Goal: Information Seeking & Learning: Learn about a topic

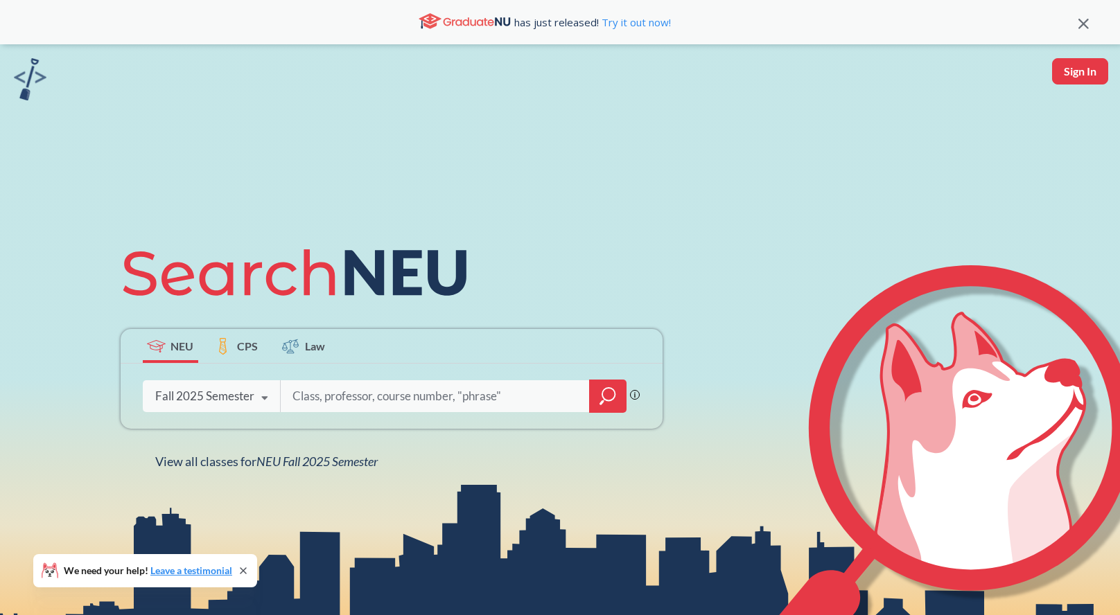
click at [322, 402] on input "search" at bounding box center [435, 396] width 288 height 29
type input "mism 3404"
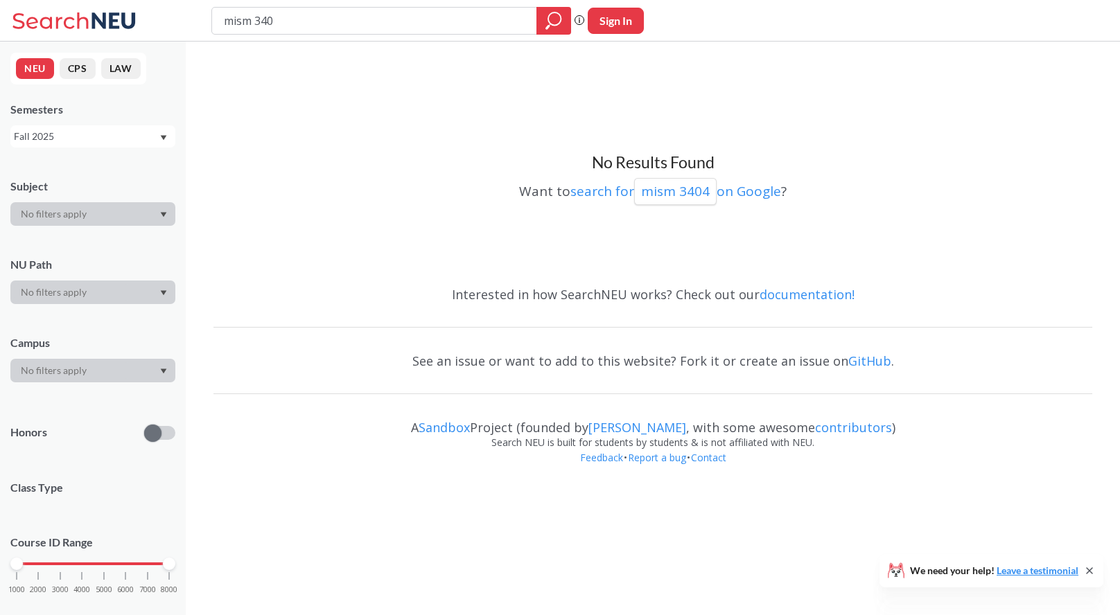
type input "mism 3403"
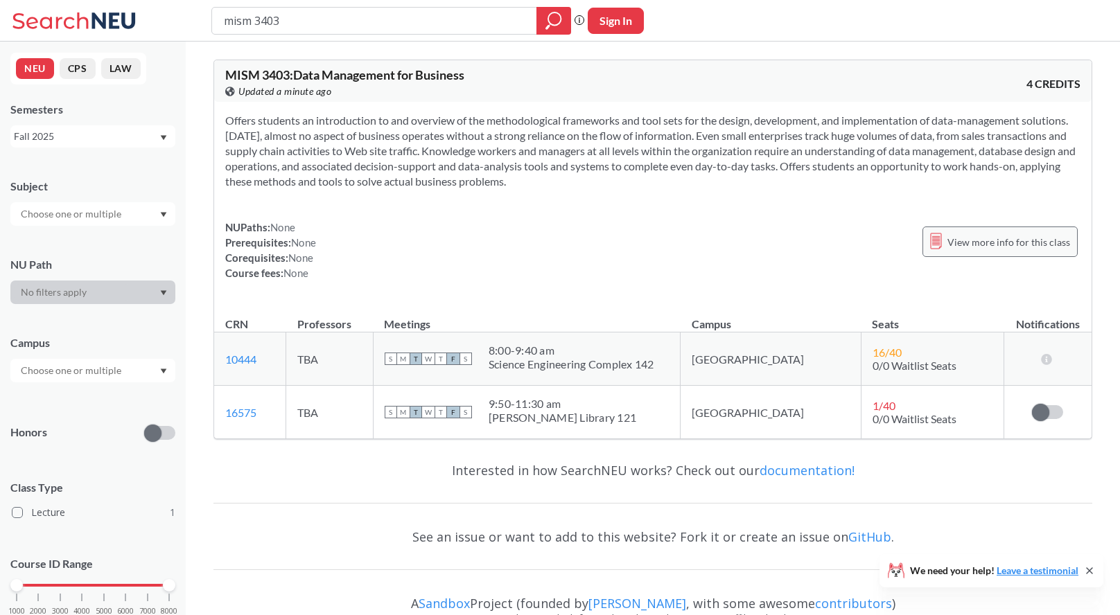
click at [1004, 247] on span "View more info for this class" at bounding box center [1008, 242] width 123 height 17
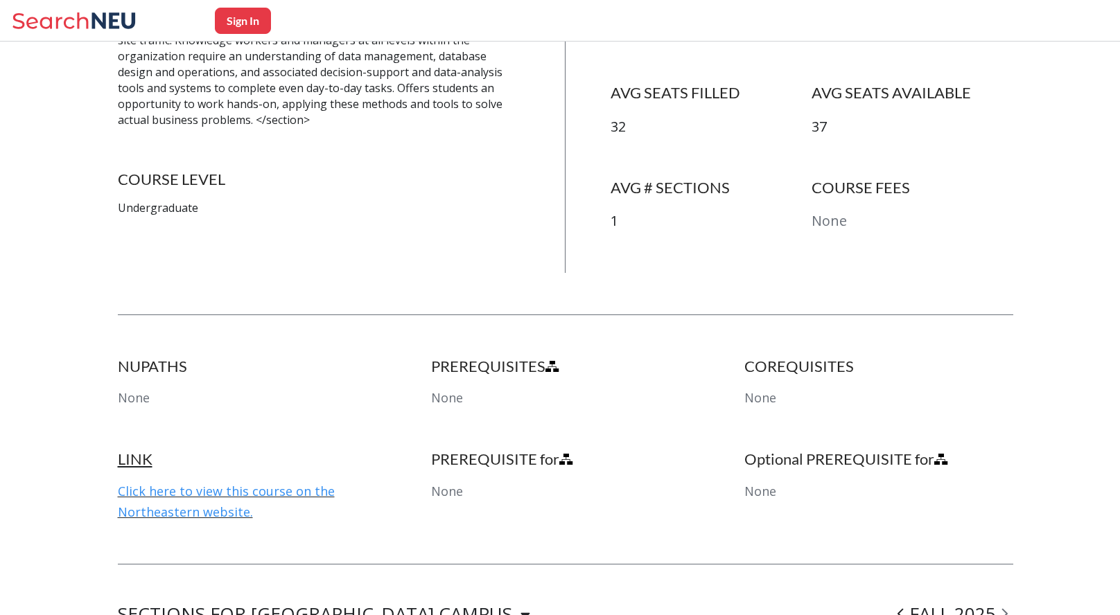
scroll to position [457, 0]
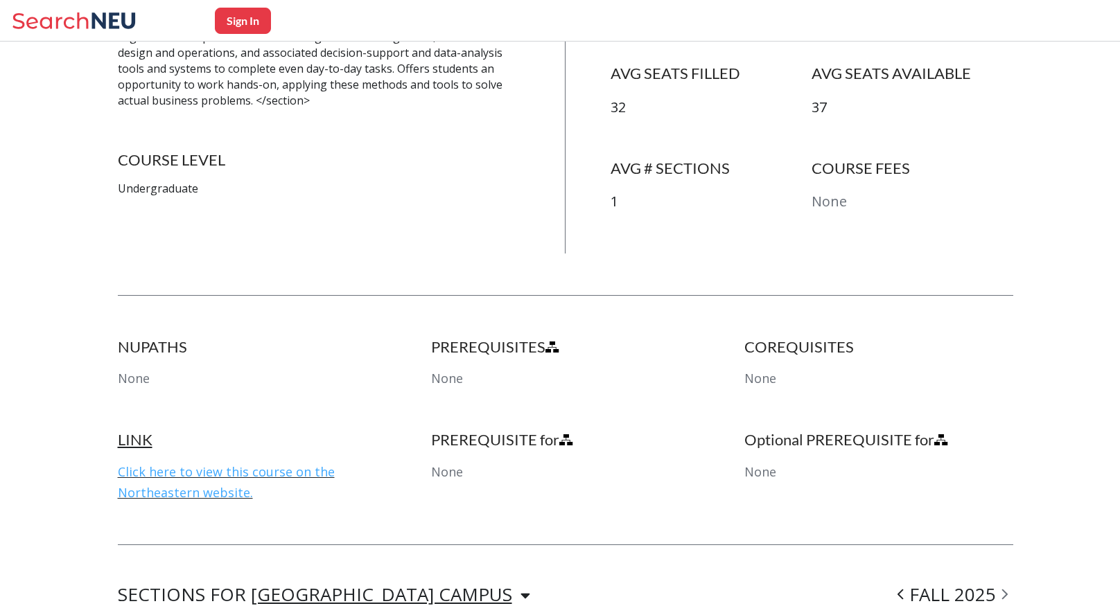
click at [263, 469] on link "Click here to view this course on the Northeastern website." at bounding box center [226, 482] width 217 height 37
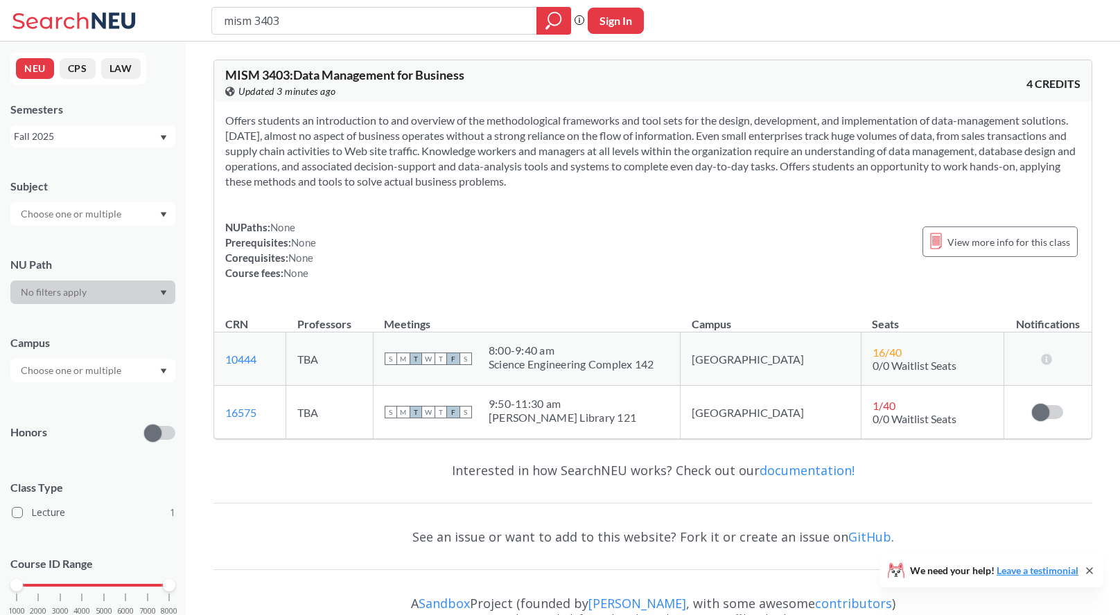
click at [157, 132] on div "Fall 2025" at bounding box center [86, 136] width 145 height 15
click at [142, 198] on div "Spring 2025" at bounding box center [96, 201] width 157 height 15
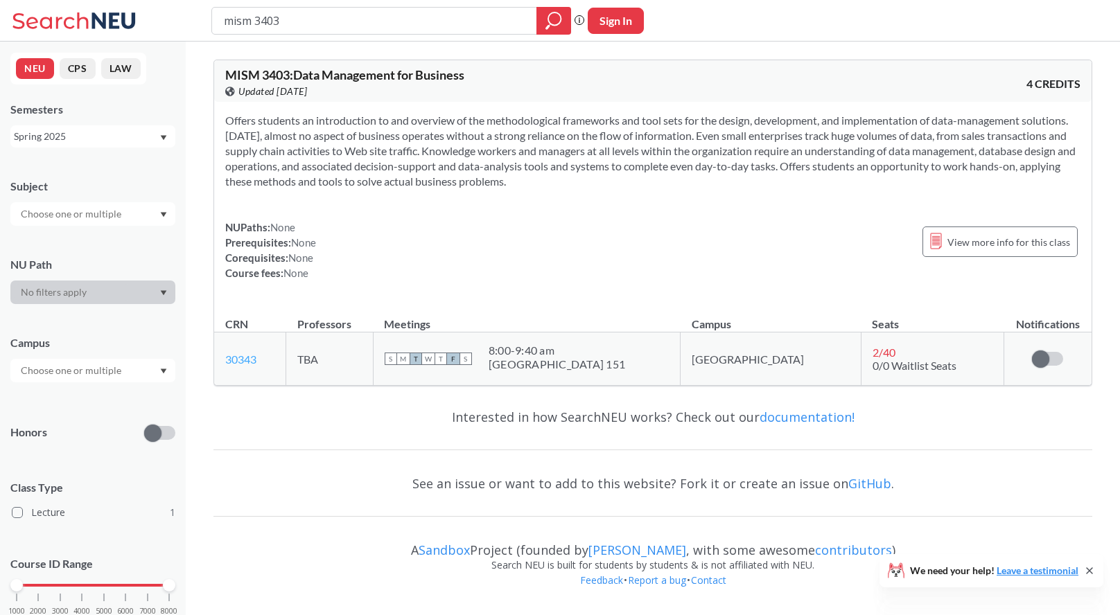
click at [249, 359] on link "30343" at bounding box center [240, 359] width 31 height 13
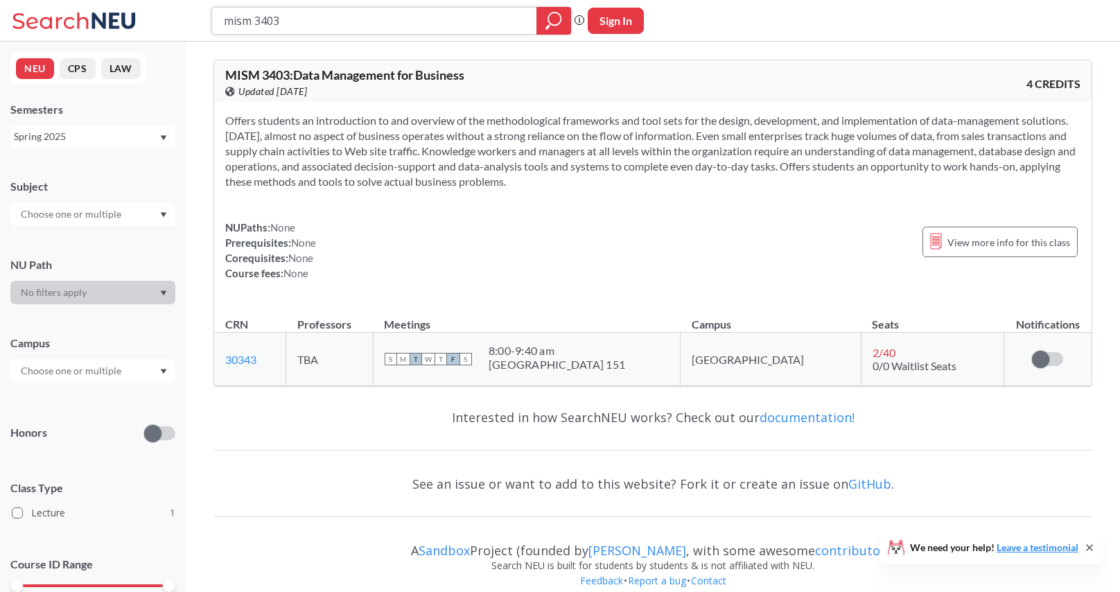
click at [308, 23] on input "mism 3403" at bounding box center [374, 21] width 304 height 24
type input "mism 3460"
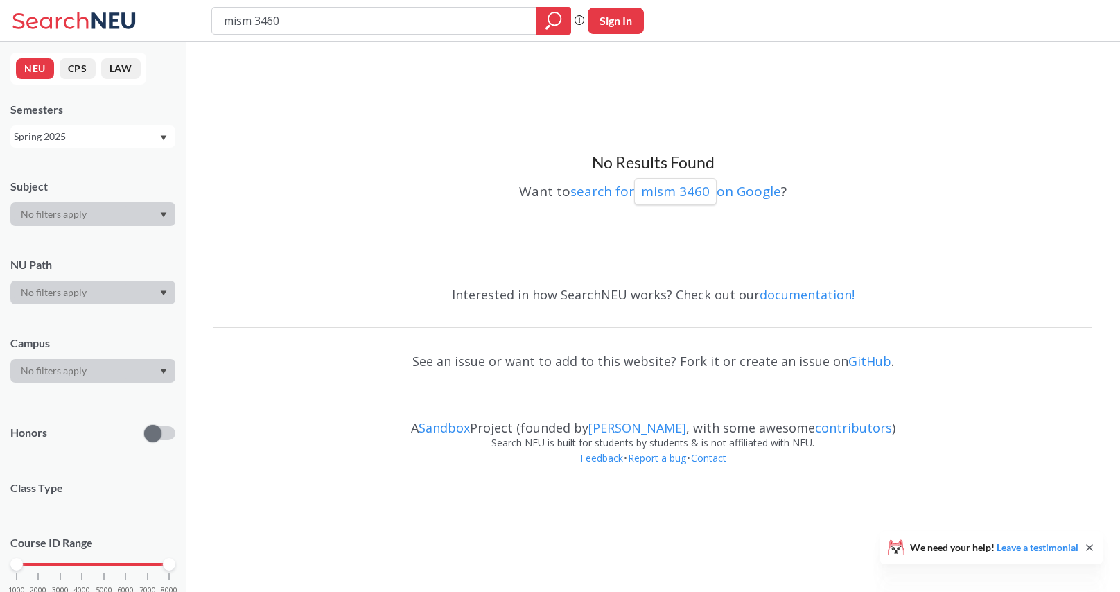
click at [155, 142] on div "Spring 2025" at bounding box center [86, 136] width 145 height 15
click at [146, 164] on div "Fall 2025" at bounding box center [96, 166] width 157 height 15
type input "mism"
click at [551, 27] on icon "magnifying glass" at bounding box center [553, 20] width 17 height 19
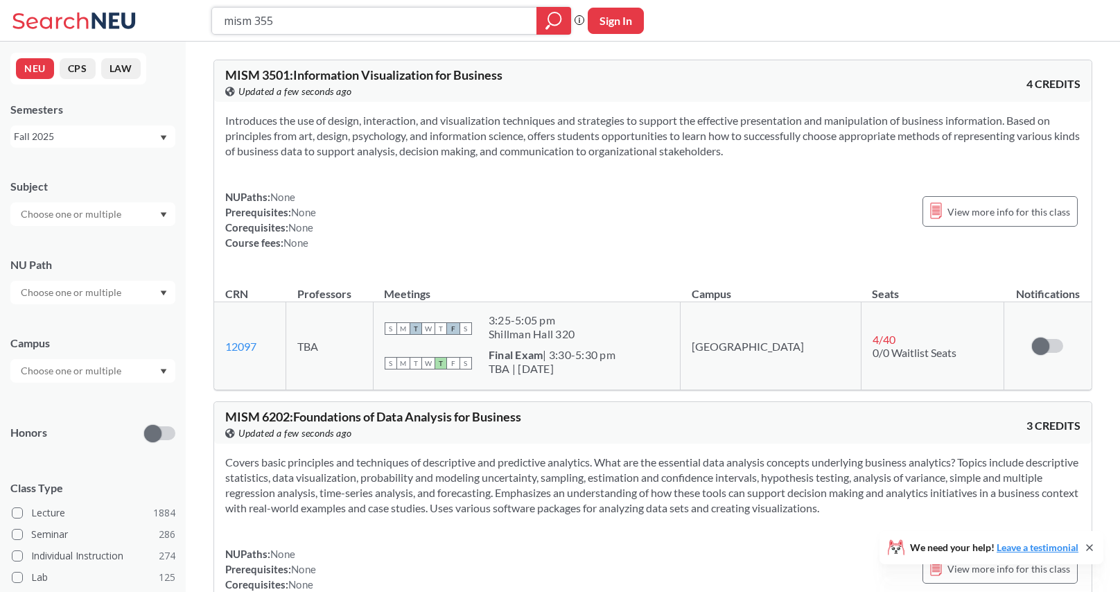
type input "mism 3550"
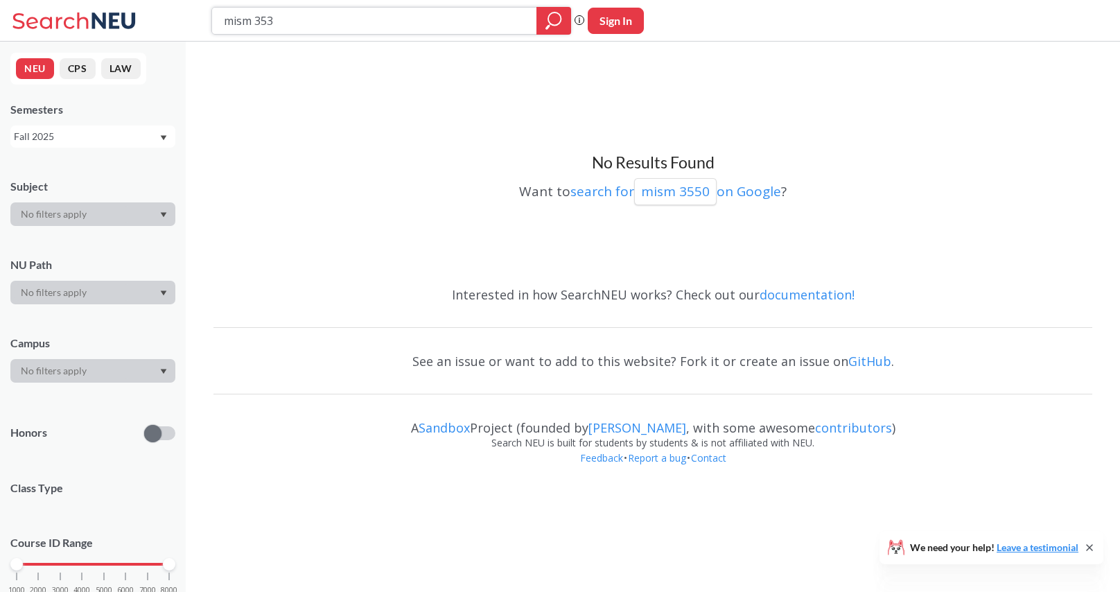
type input "mism 3530"
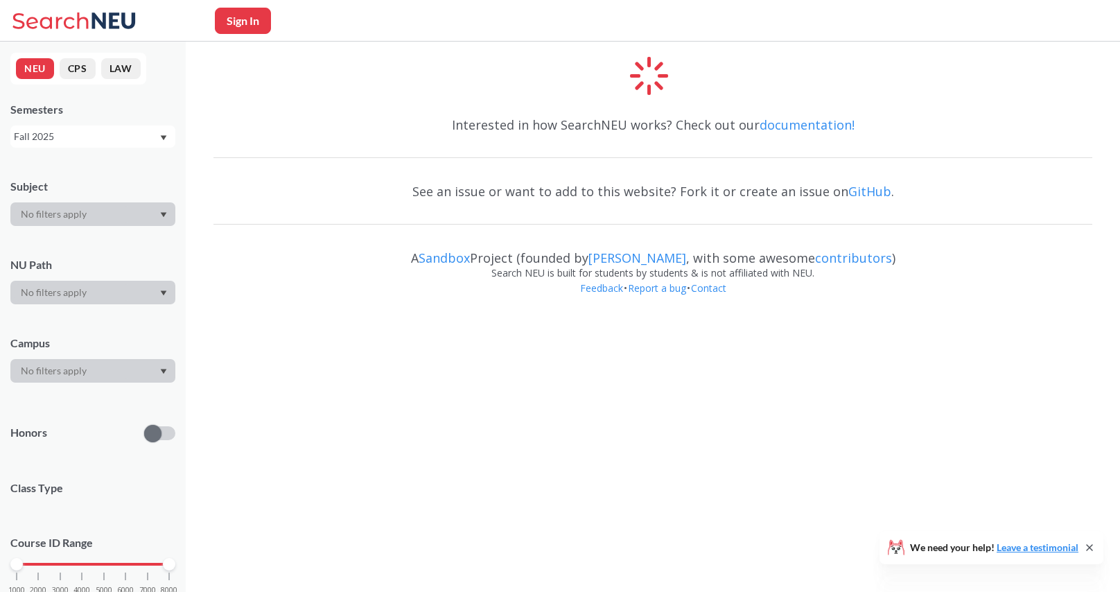
click at [80, 141] on div "Fall 2025" at bounding box center [86, 136] width 145 height 15
click at [100, 251] on div "Spring 2025" at bounding box center [96, 250] width 157 height 15
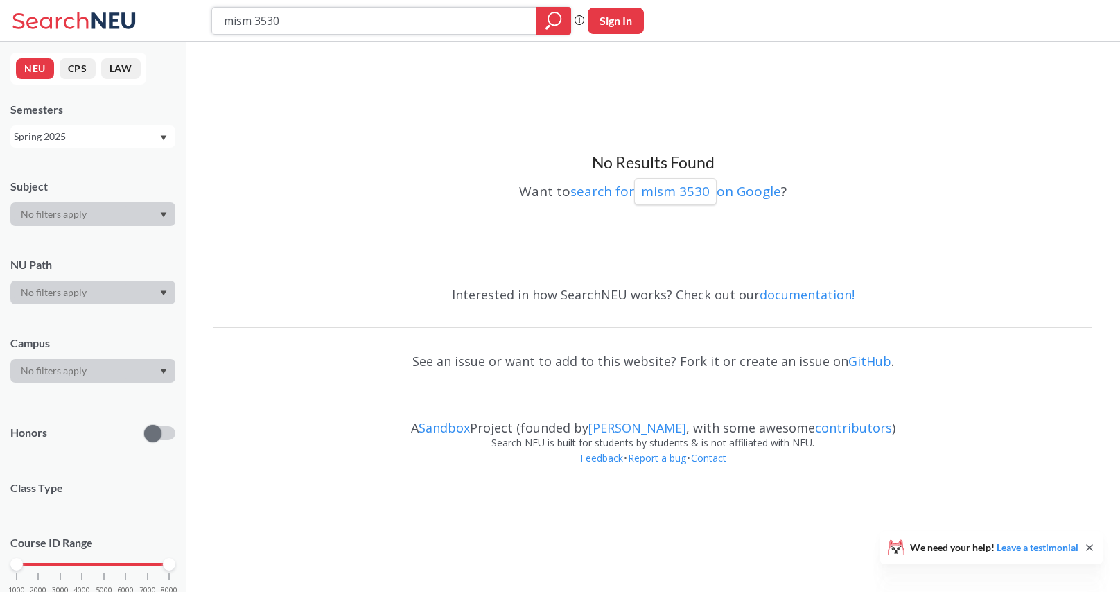
click at [551, 19] on icon "magnifying glass" at bounding box center [553, 20] width 17 height 19
drag, startPoint x: 254, startPoint y: 22, endPoint x: 198, endPoint y: 22, distance: 56.1
click at [198, 22] on div "mism 3530 Phrase search guarantees the exact search appears in the results. Ex.…" at bounding box center [560, 21] width 1120 height 42
type input "mgmt 3530"
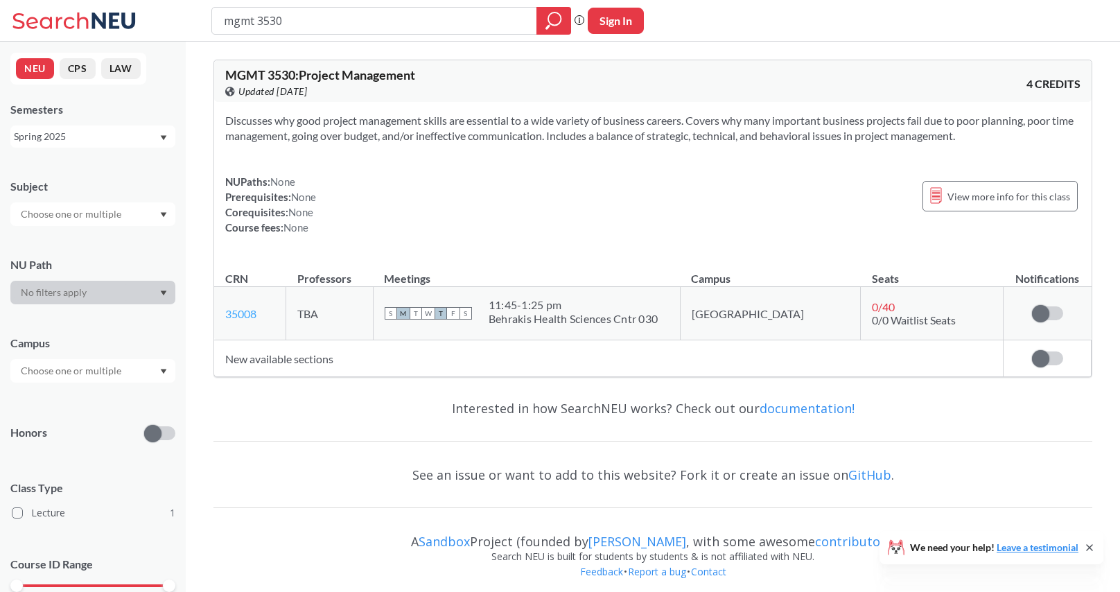
click at [252, 318] on link "35008" at bounding box center [240, 313] width 31 height 13
drag, startPoint x: 301, startPoint y: 21, endPoint x: 174, endPoint y: 15, distance: 127.6
click at [174, 15] on div "mgmt 3530 Phrase search guarantees the exact search appears in the results. Ex.…" at bounding box center [560, 21] width 1120 height 42
type input "cs 2000"
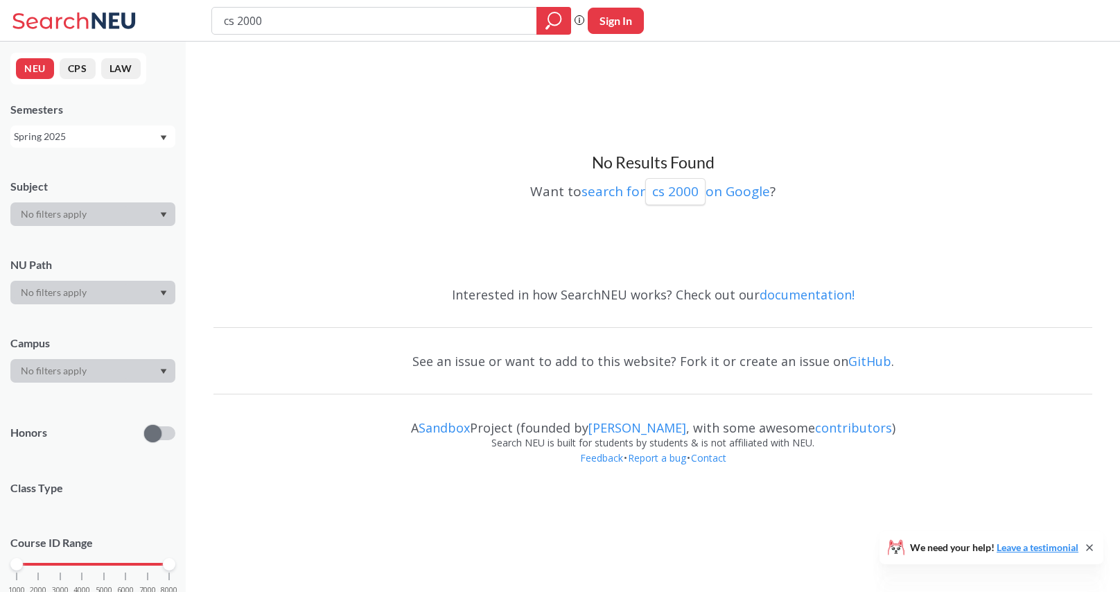
click at [118, 136] on div "Spring 2025" at bounding box center [86, 136] width 145 height 15
click at [125, 164] on div "Fall 2025" at bounding box center [96, 166] width 157 height 15
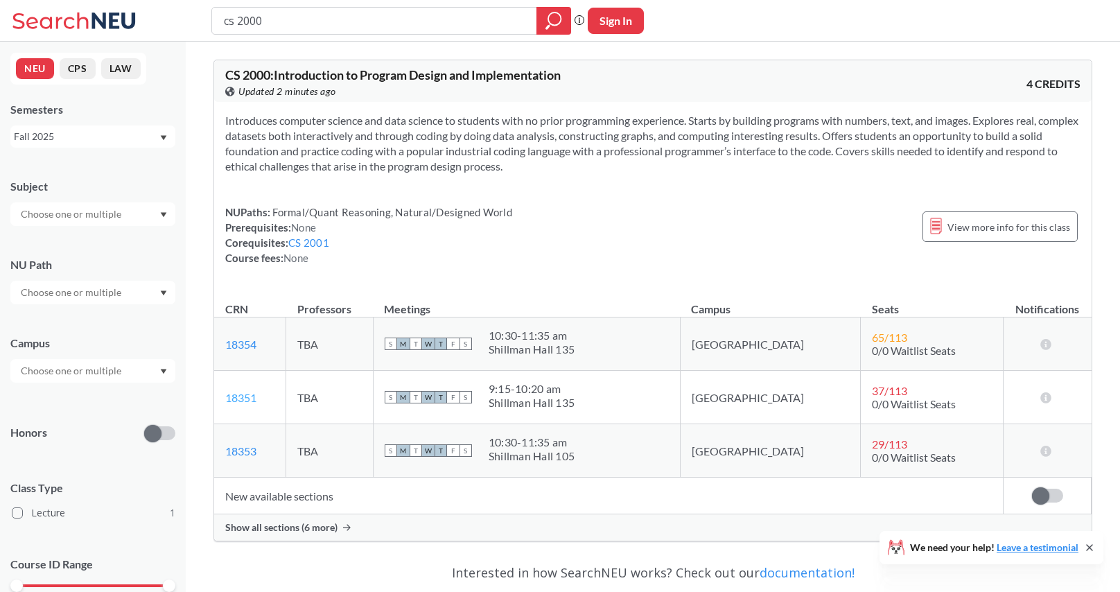
click at [243, 397] on link "18351" at bounding box center [240, 397] width 31 height 13
drag, startPoint x: 282, startPoint y: 21, endPoint x: 162, endPoint y: 9, distance: 120.5
click at [162, 9] on div "cs 2000 Phrase search guarantees the exact search appears in the results. Ex. I…" at bounding box center [560, 21] width 1120 height 42
type input "inno 2301"
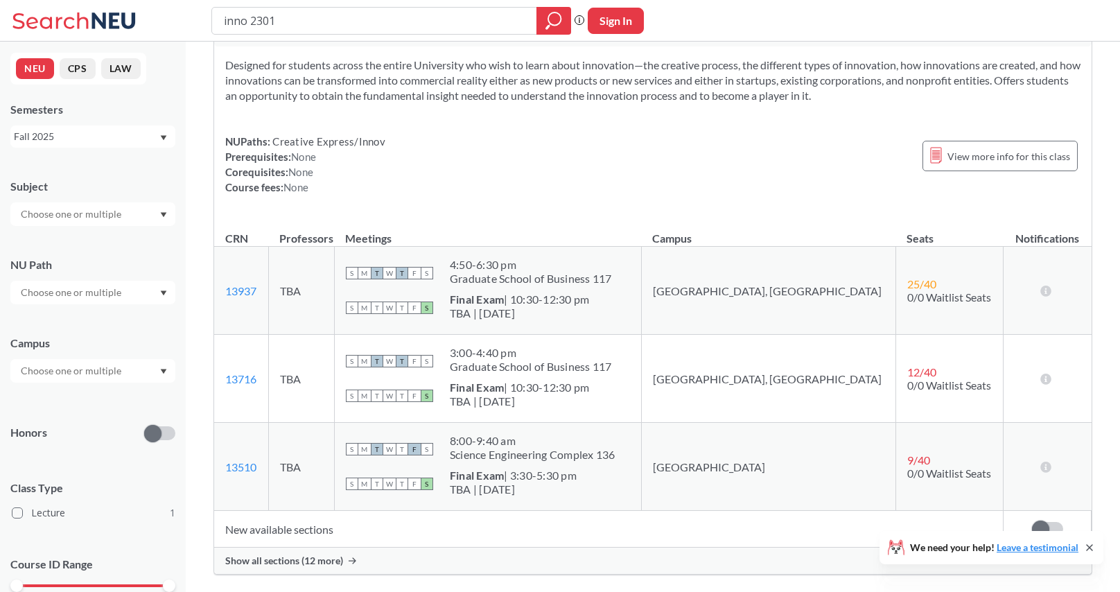
scroll to position [59, 0]
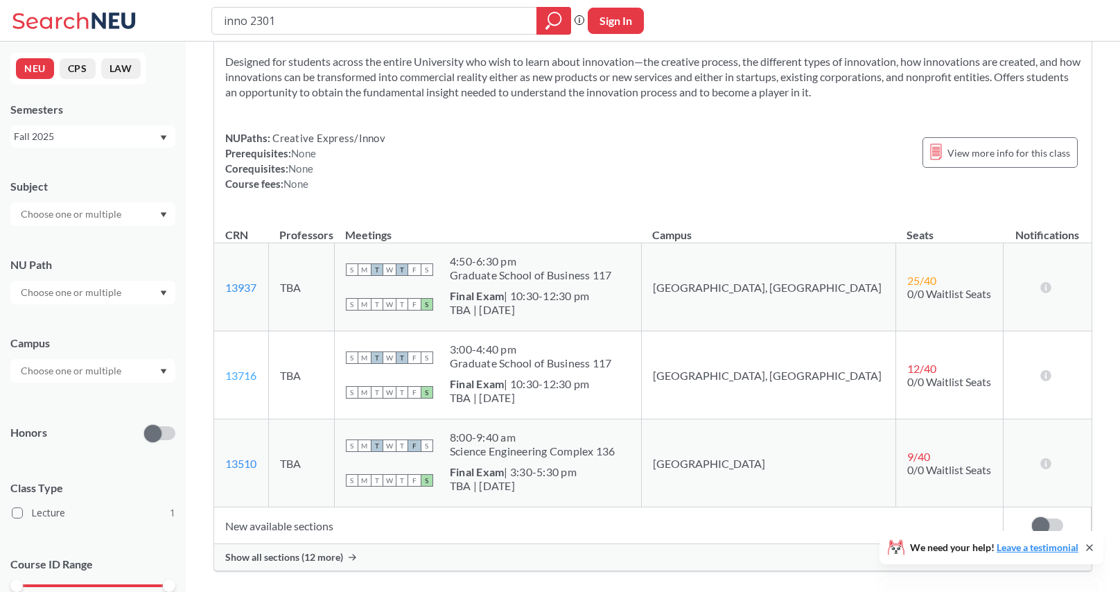
click at [243, 374] on link "13716" at bounding box center [240, 375] width 31 height 13
click at [254, 462] on link "13510" at bounding box center [240, 463] width 31 height 13
click at [154, 138] on div "Fall 2025" at bounding box center [86, 136] width 145 height 15
click at [126, 236] on div "Spring 2025" at bounding box center [96, 237] width 157 height 15
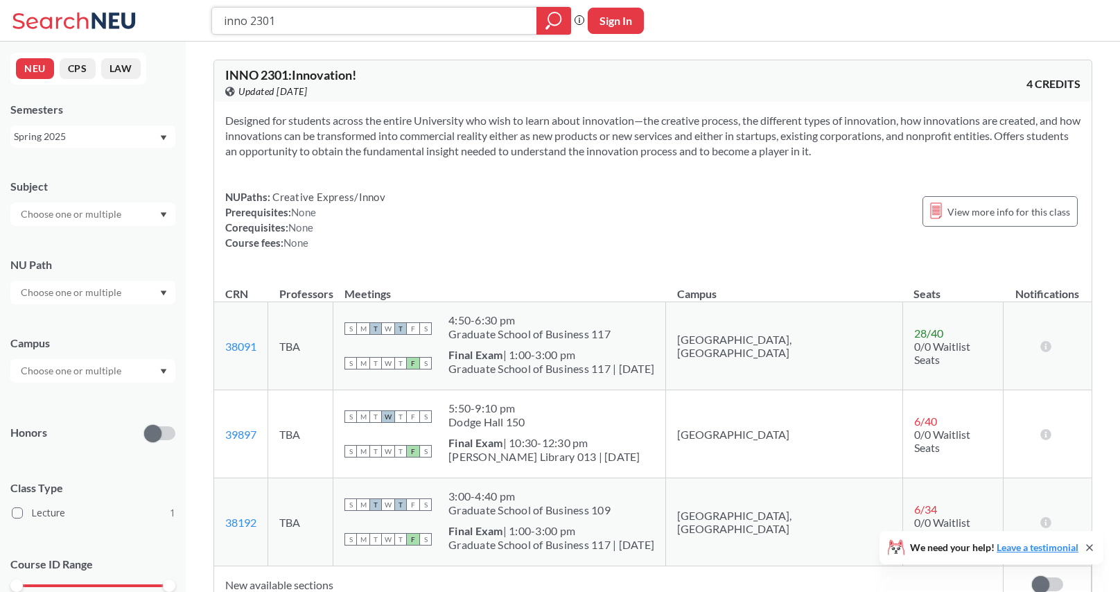
click at [551, 22] on icon "magnifying glass" at bounding box center [553, 20] width 17 height 19
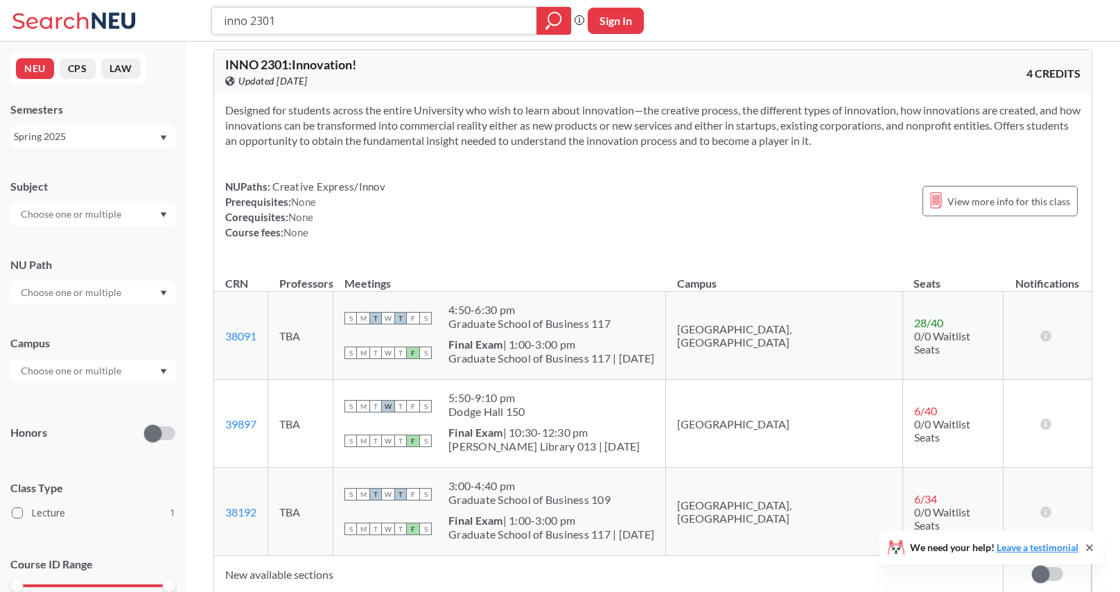
scroll to position [21, 0]
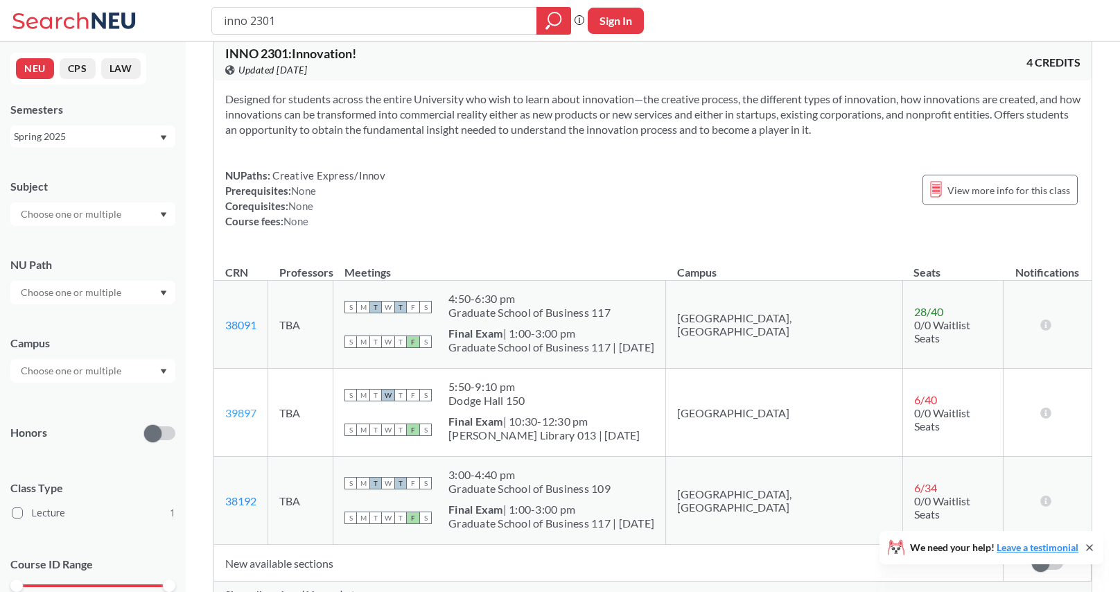
click at [243, 415] on link "39897" at bounding box center [240, 412] width 31 height 13
drag, startPoint x: 286, startPoint y: 23, endPoint x: 201, endPoint y: 10, distance: 85.5
click at [201, 10] on div "inno 2301 Phrase search guarantees the exact search appears in the results. Ex.…" at bounding box center [560, 21] width 1120 height 42
type input "mgmt 4550"
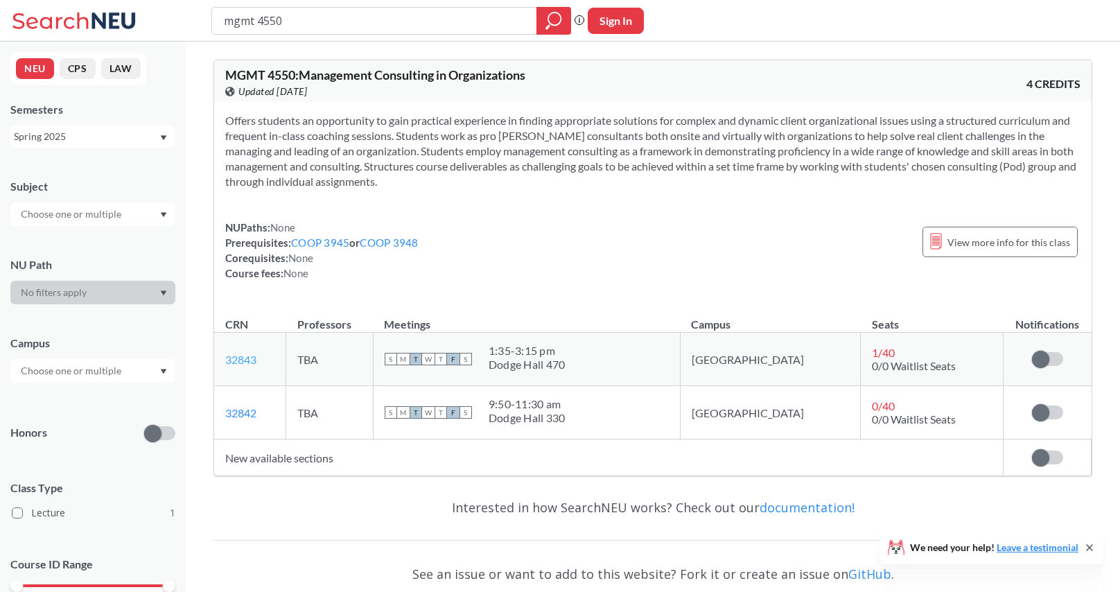
click at [239, 358] on link "32843" at bounding box center [240, 359] width 31 height 13
drag, startPoint x: 302, startPoint y: 26, endPoint x: 156, endPoint y: 6, distance: 147.6
click at [156, 6] on div "mgmt 4550 Phrase search guarantees the exact search appears in the results. Ex.…" at bounding box center [560, 21] width 1120 height 42
type input "inno 3335"
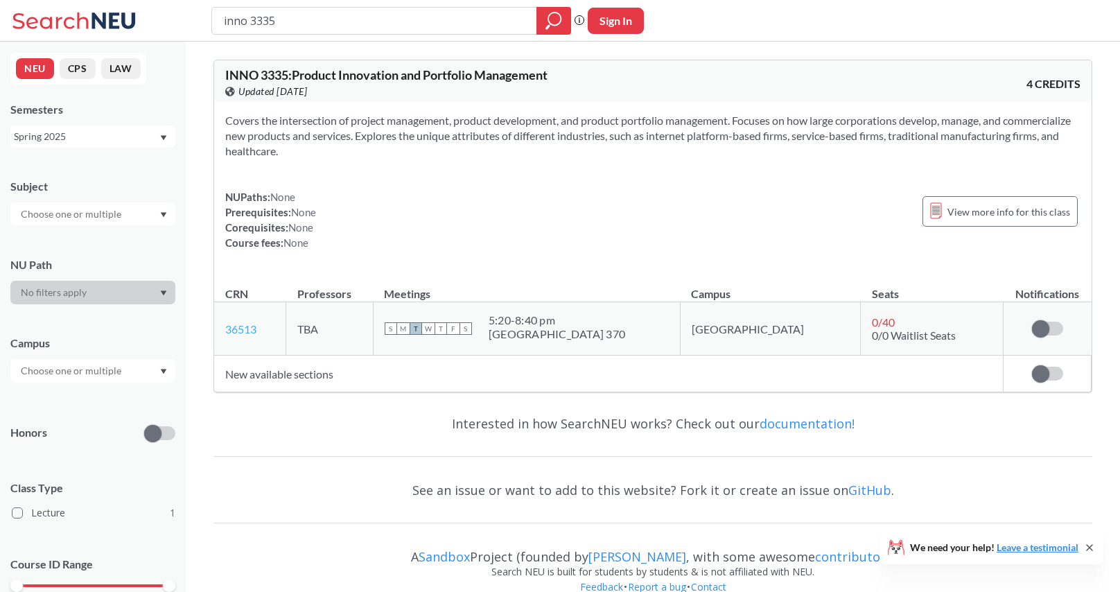
click at [248, 333] on link "36513" at bounding box center [240, 328] width 31 height 13
drag, startPoint x: 299, startPoint y: 28, endPoint x: 163, endPoint y: 6, distance: 138.3
click at [163, 6] on div "inno 3335 Phrase search guarantees the exact search appears in the results. Ex.…" at bounding box center [560, 21] width 1120 height 42
type input "mktg 4510"
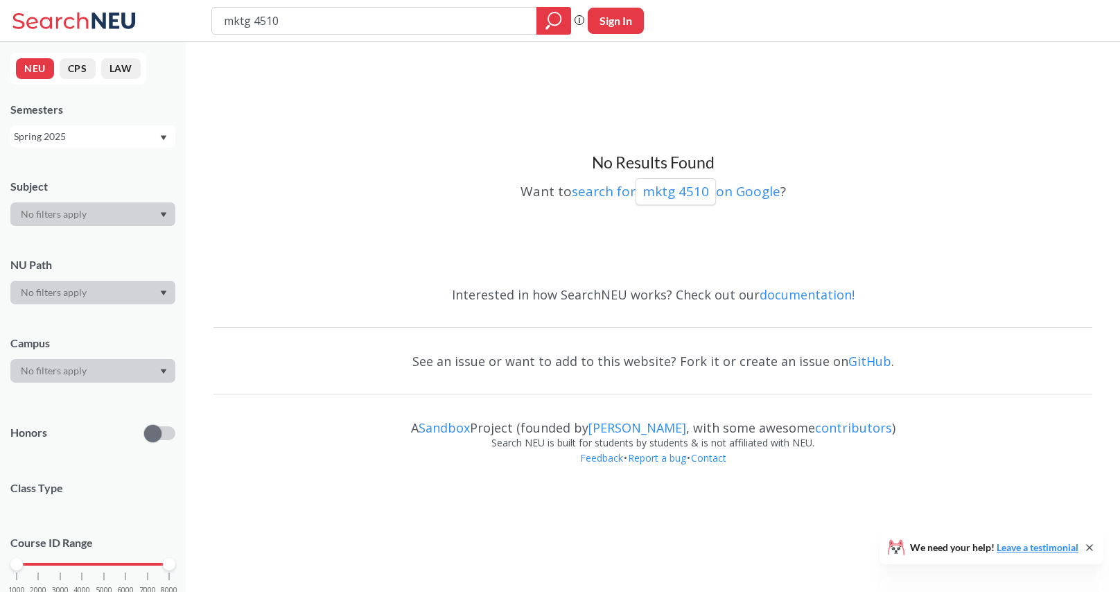
click at [160, 139] on icon "Dropdown arrow" at bounding box center [163, 138] width 7 height 6
click at [148, 166] on div "Fall 2025" at bounding box center [96, 166] width 157 height 15
click at [554, 17] on icon "magnifying glass" at bounding box center [553, 20] width 17 height 19
drag, startPoint x: 252, startPoint y: 21, endPoint x: 202, endPoint y: 15, distance: 49.5
click at [202, 15] on div "mktg 4510 Phrase search guarantees the exact search appears in the results. Ex.…" at bounding box center [560, 21] width 1120 height 42
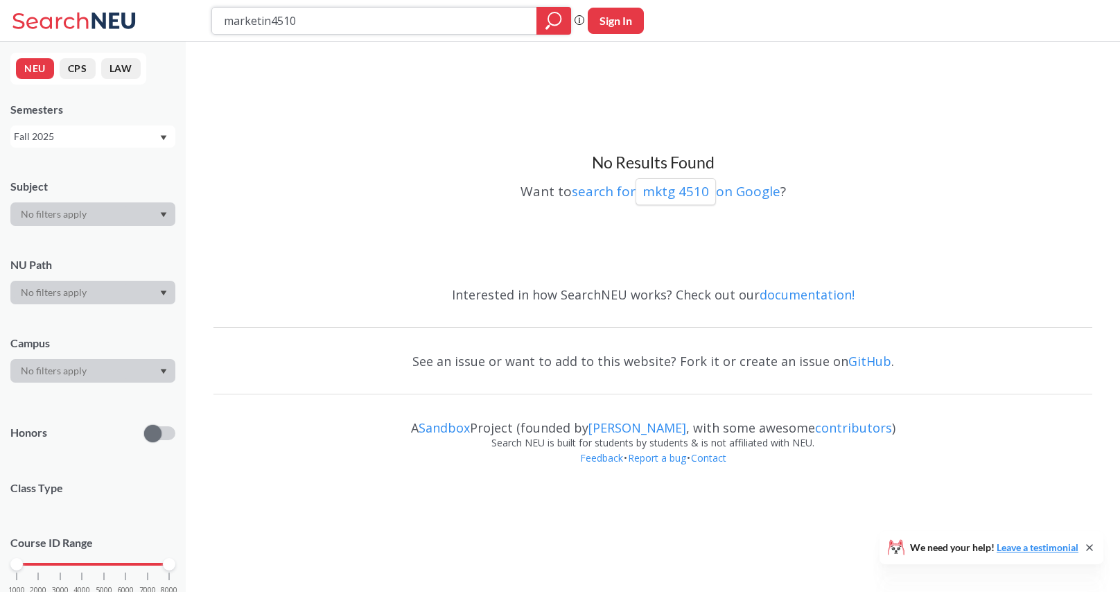
type input "marketing4510"
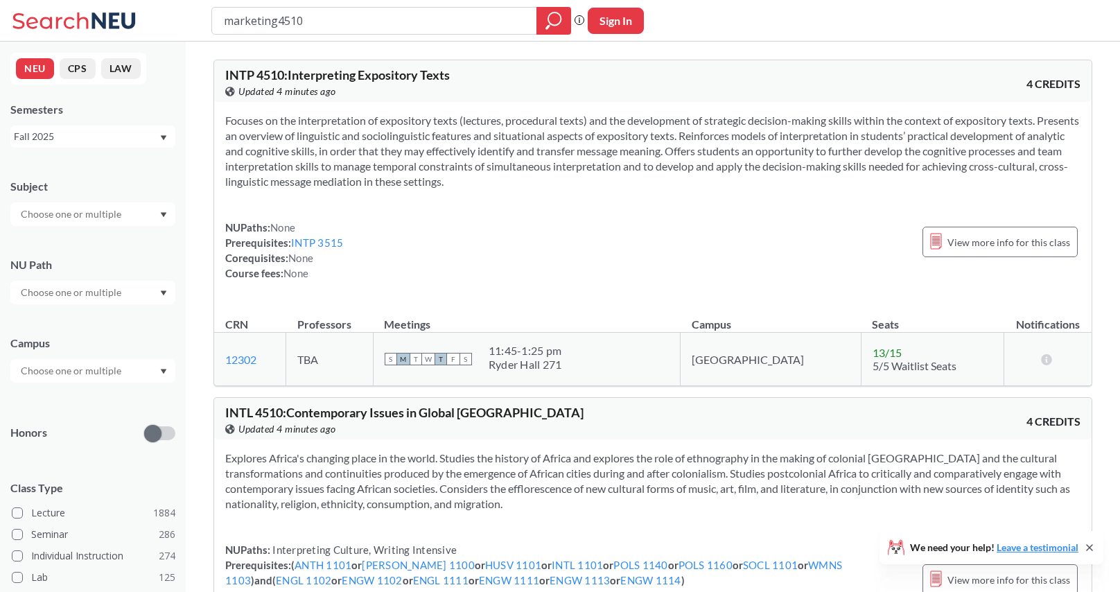
click at [275, 20] on input "marketing4510" at bounding box center [374, 21] width 304 height 24
type input "marketing 4510"
drag, startPoint x: 328, startPoint y: 26, endPoint x: 138, endPoint y: 10, distance: 190.6
click at [138, 10] on div "marketing 4510 Phrase search guarantees the exact search appears in the results…" at bounding box center [560, 21] width 1120 height 42
type input "entr 3330"
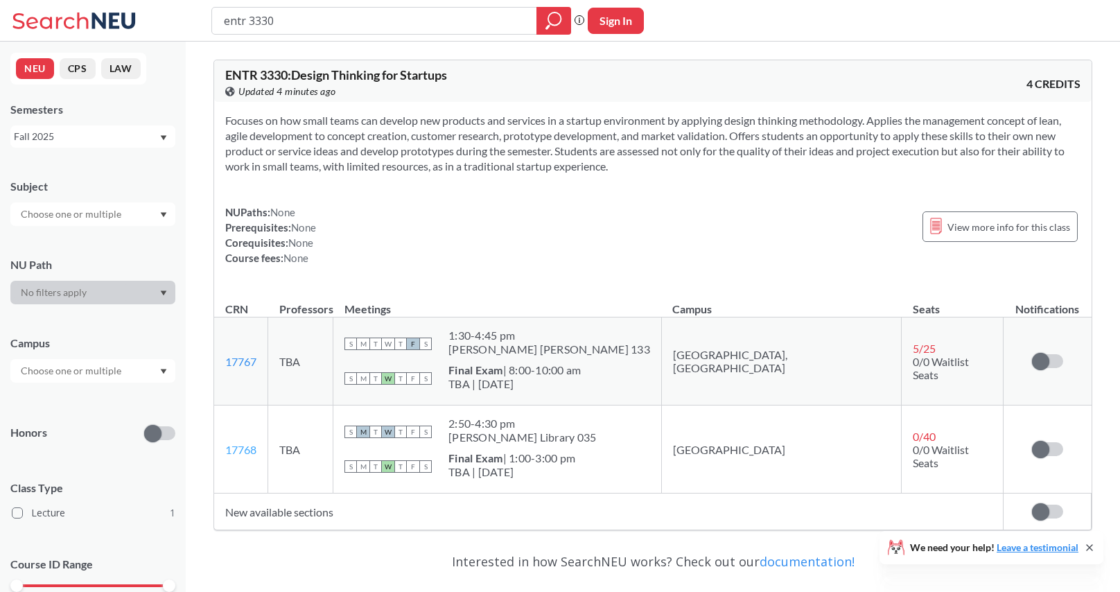
click at [236, 446] on link "17768" at bounding box center [240, 449] width 31 height 13
click at [255, 448] on link "17768" at bounding box center [240, 449] width 31 height 13
